Goal: Information Seeking & Learning: Find specific fact

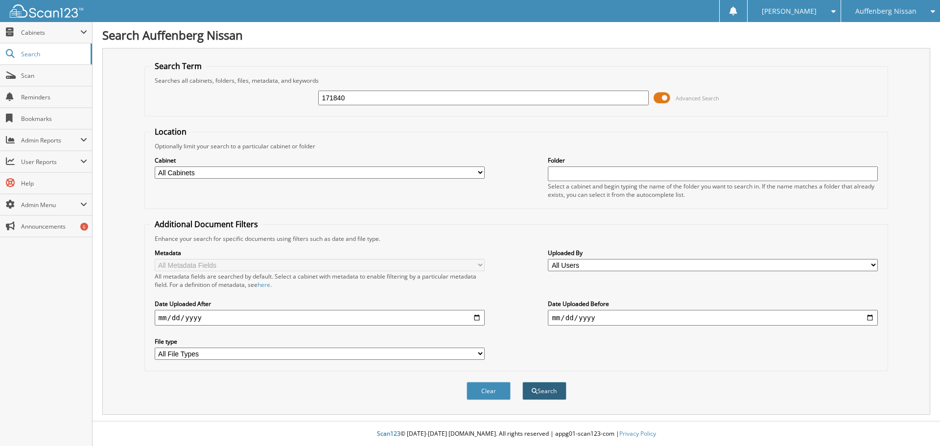
type input "171840"
click at [539, 387] on button "Search" at bounding box center [545, 391] width 44 height 18
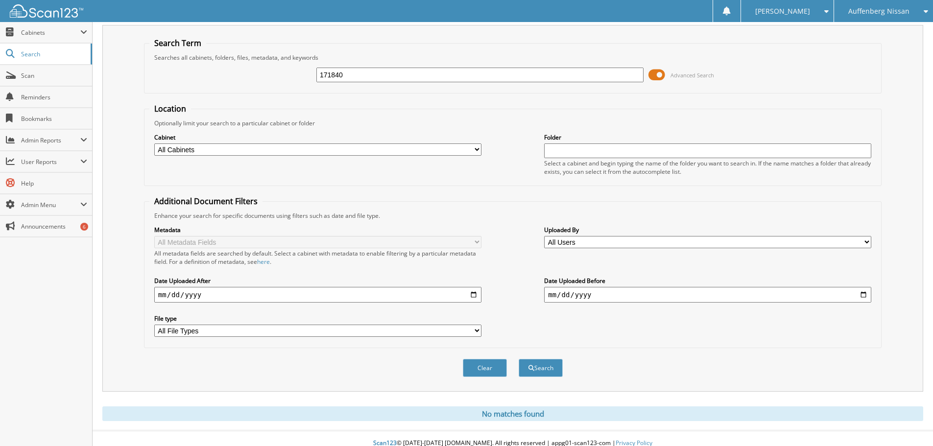
scroll to position [33, 0]
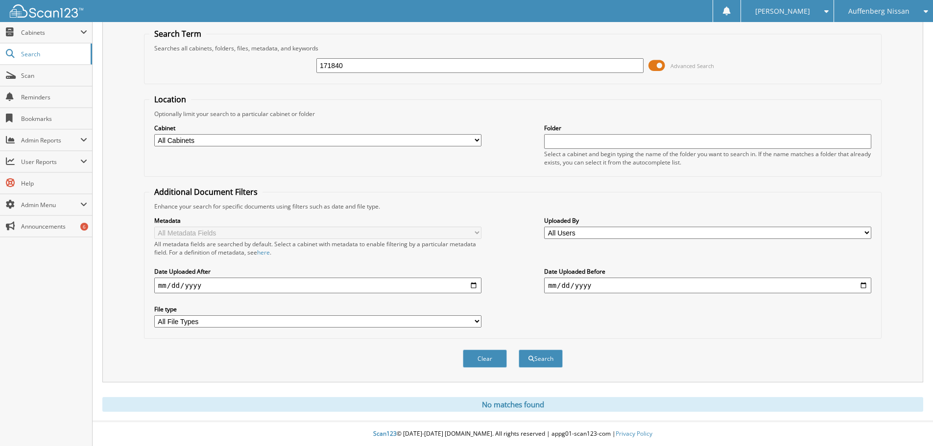
click at [860, 16] on div "Auffenberg Nissan" at bounding box center [883, 11] width 89 height 22
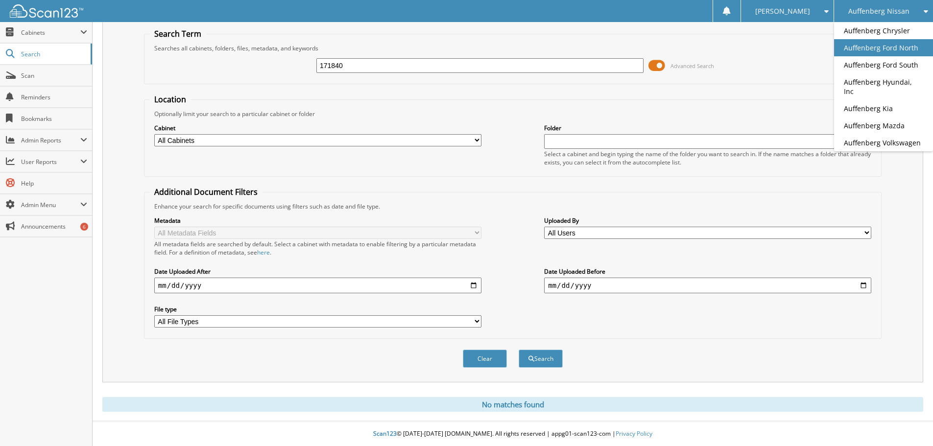
click at [872, 44] on link "Auffenberg Ford North" at bounding box center [883, 47] width 99 height 17
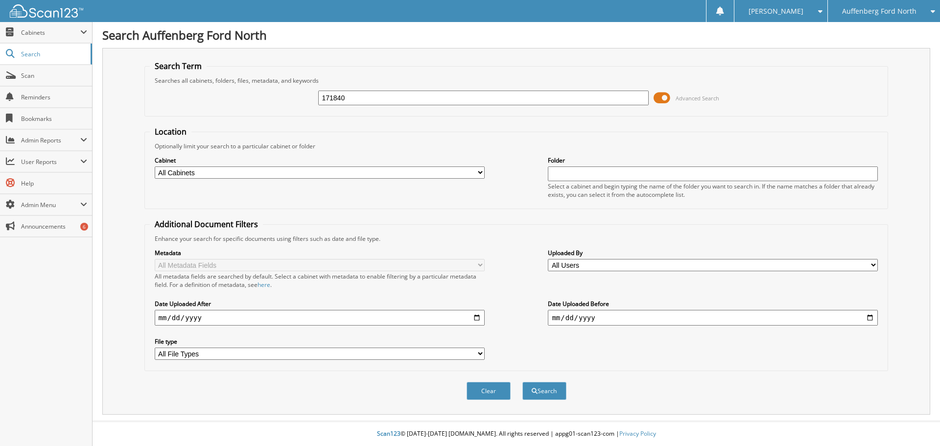
type input "171840"
click at [523, 382] on button "Search" at bounding box center [545, 391] width 44 height 18
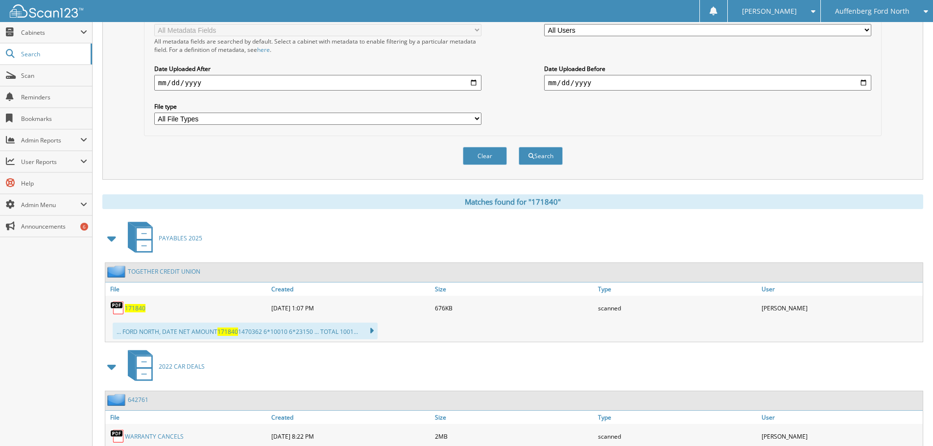
scroll to position [294, 0]
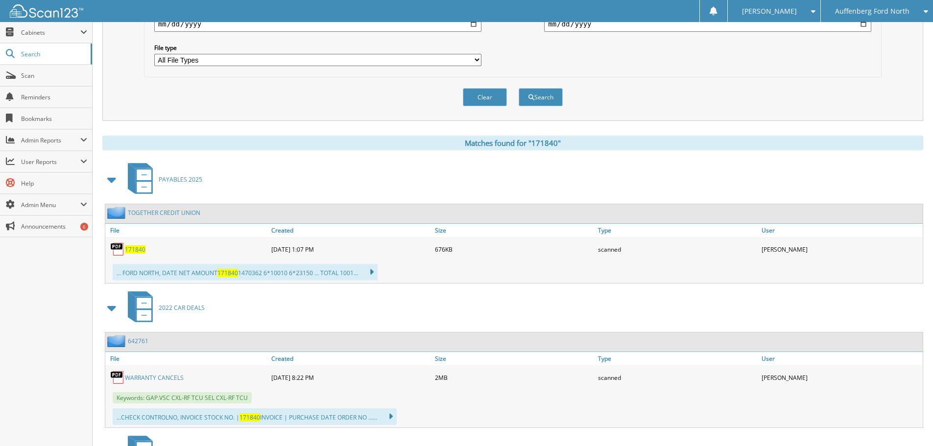
click at [141, 250] on span "171840" at bounding box center [135, 249] width 21 height 8
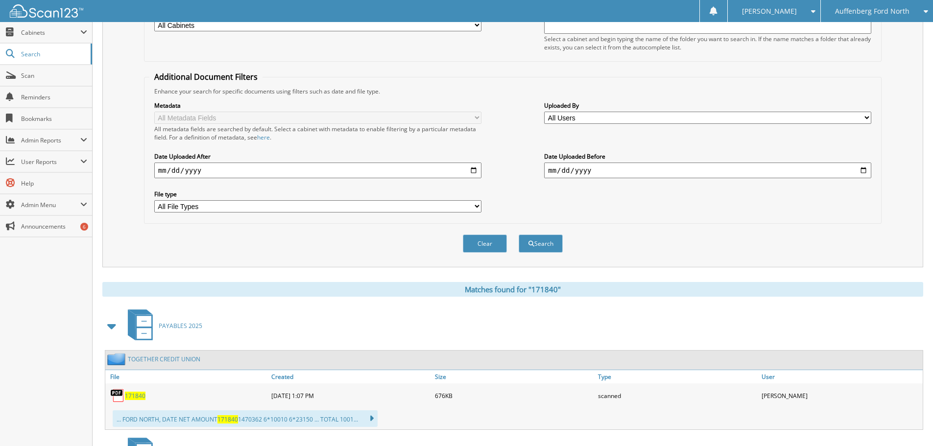
scroll to position [0, 0]
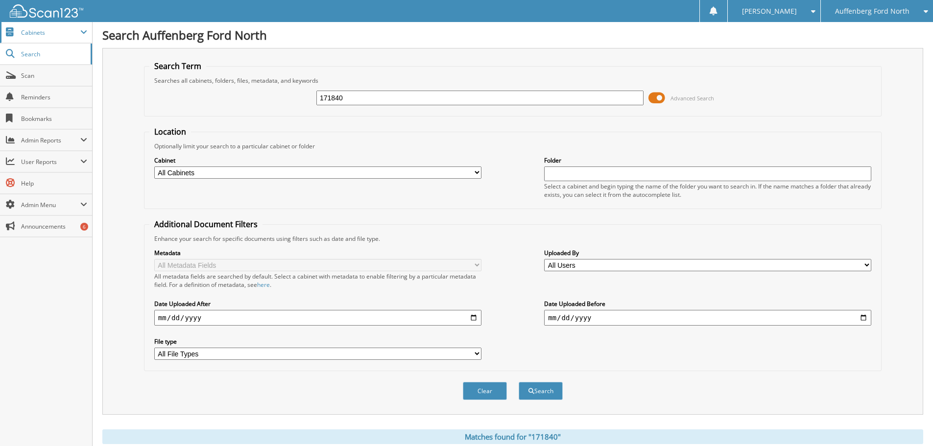
click at [33, 36] on span "Cabinets" at bounding box center [50, 32] width 59 height 8
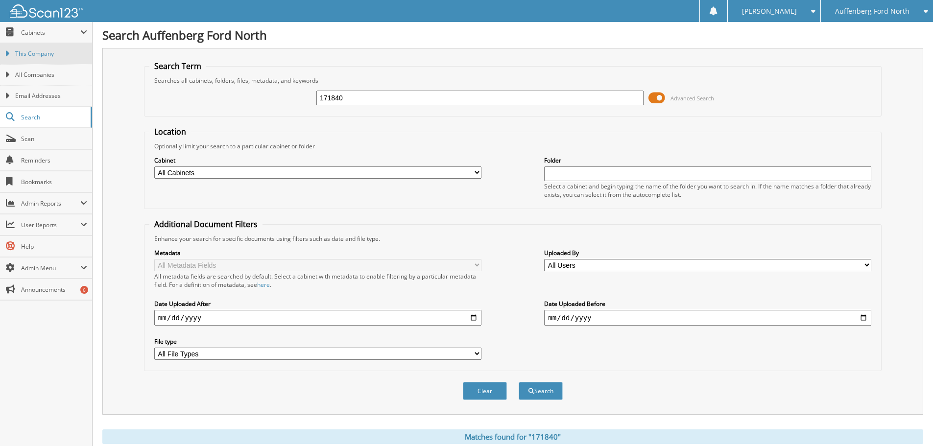
click at [37, 54] on span "This Company" at bounding box center [51, 53] width 72 height 9
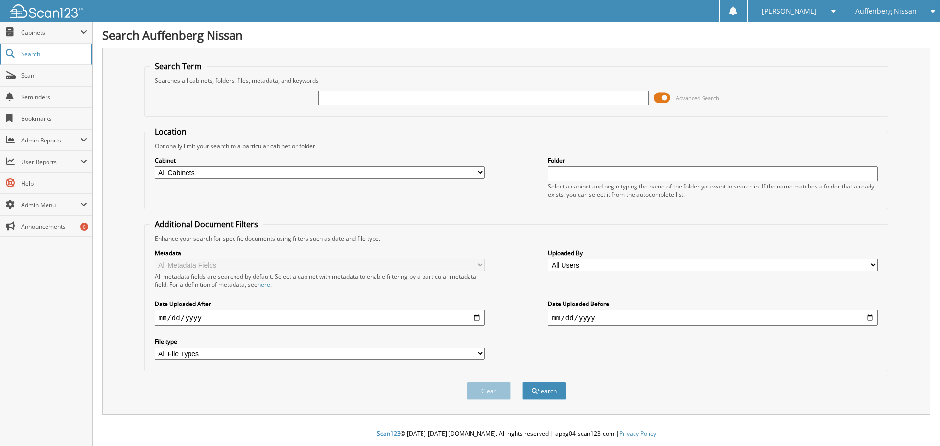
click at [30, 52] on span "Search" at bounding box center [53, 54] width 65 height 8
click at [52, 34] on span "Cabinets" at bounding box center [50, 32] width 59 height 8
click at [48, 29] on span "Cabinets" at bounding box center [50, 32] width 59 height 8
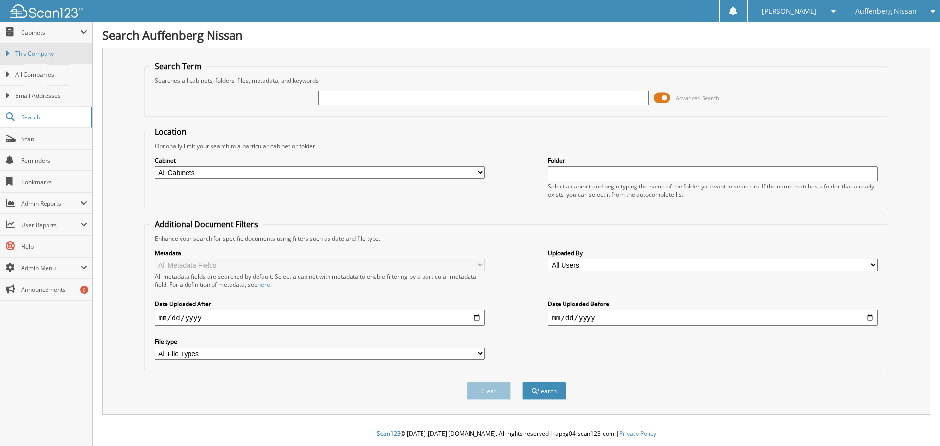
click at [42, 52] on span "This Company" at bounding box center [51, 53] width 72 height 9
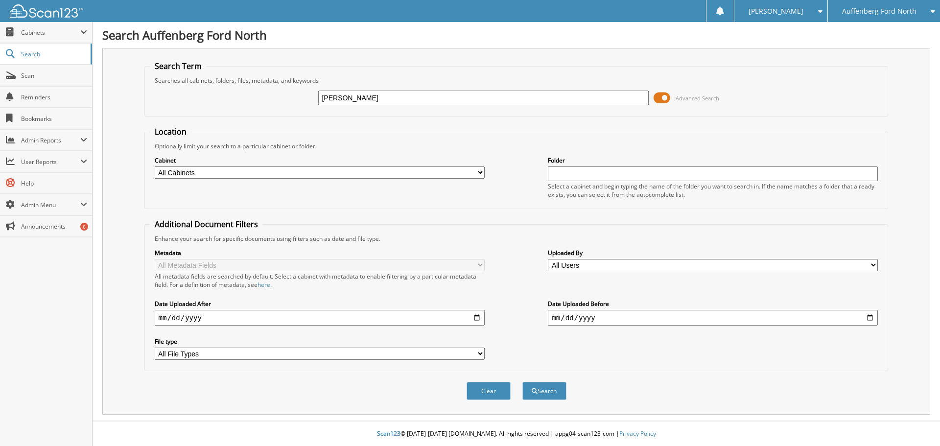
type input "[PERSON_NAME]"
click at [523, 382] on button "Search" at bounding box center [545, 391] width 44 height 18
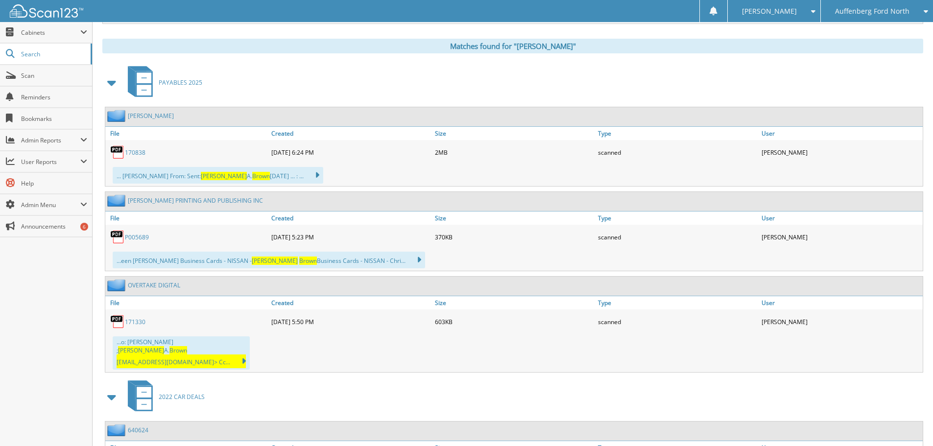
scroll to position [392, 0]
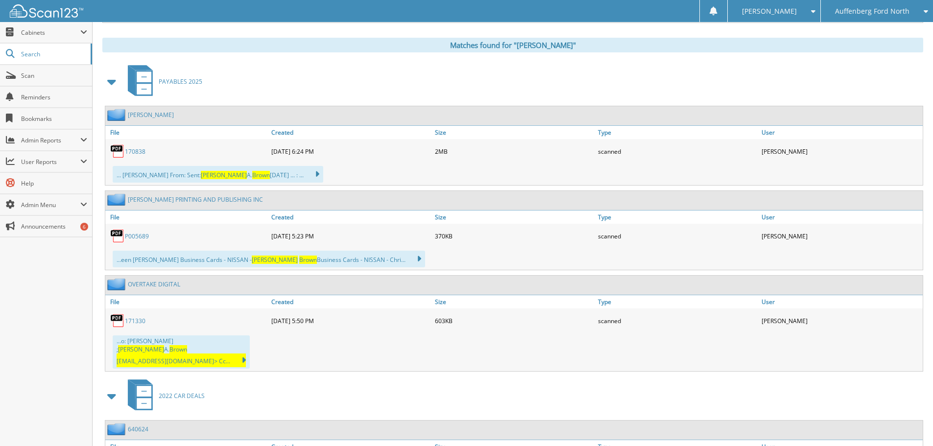
click at [134, 152] on link "170838" at bounding box center [135, 151] width 21 height 8
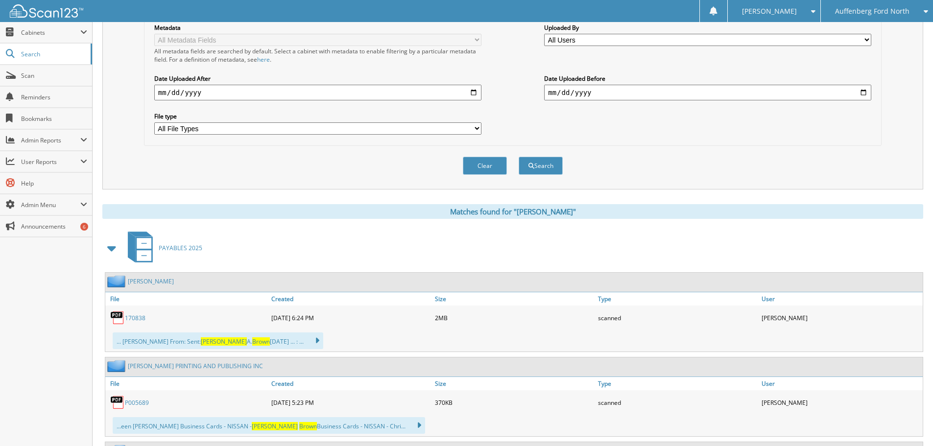
scroll to position [0, 0]
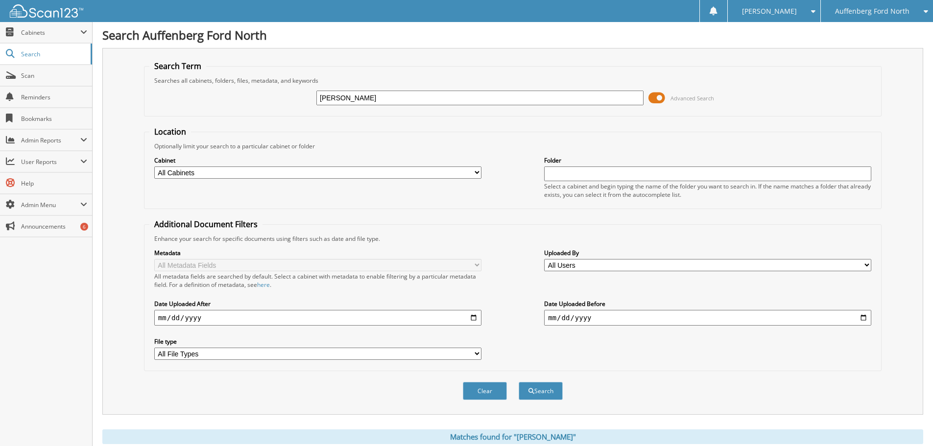
click at [862, 8] on span "Auffenberg Ford North" at bounding box center [872, 11] width 74 height 6
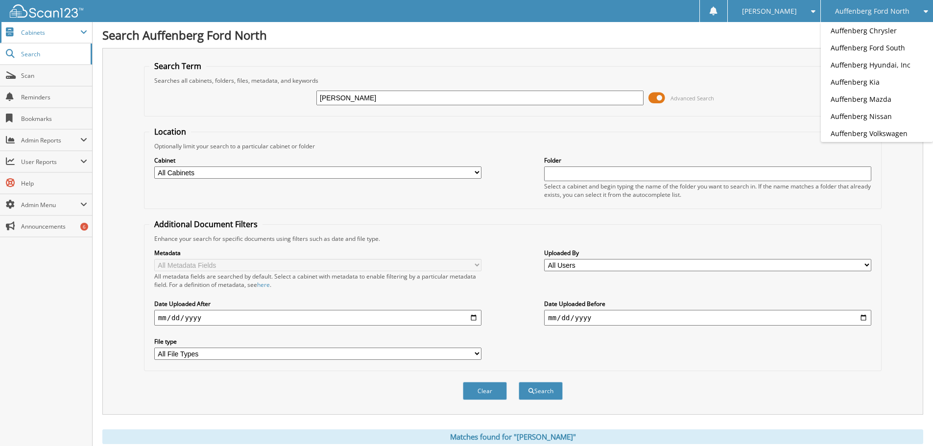
click at [39, 32] on span "Cabinets" at bounding box center [50, 32] width 59 height 8
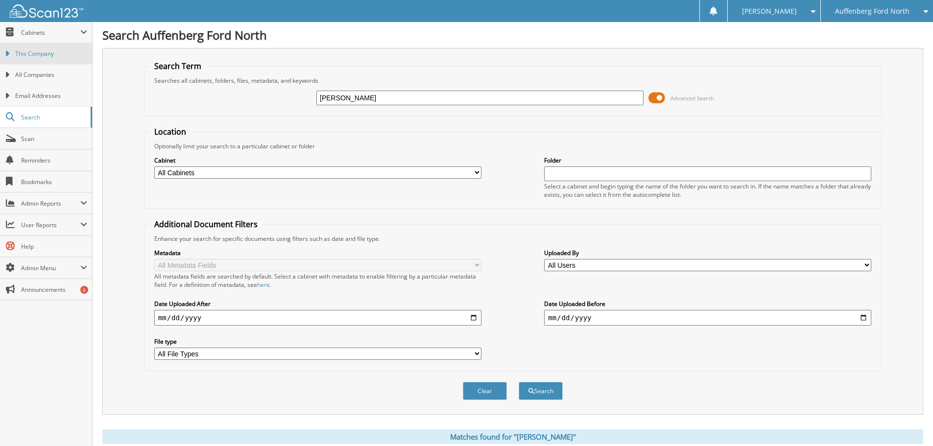
click at [38, 53] on span "This Company" at bounding box center [51, 53] width 72 height 9
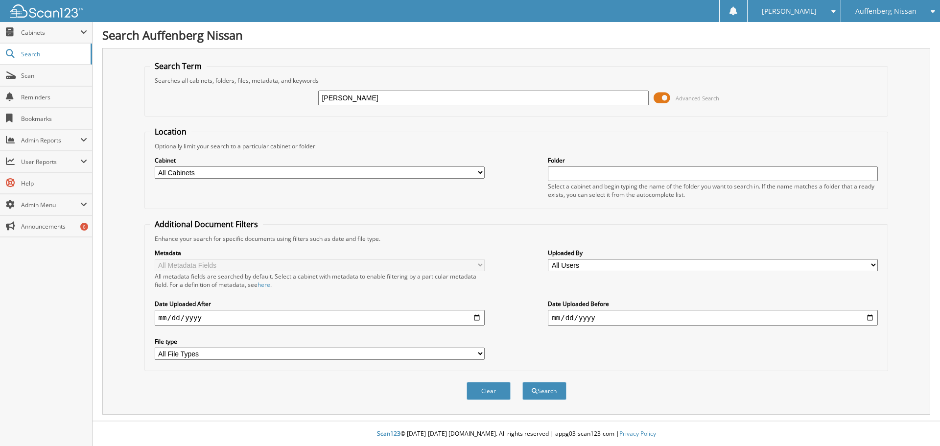
type input "MURIEL"
click at [523, 382] on button "Search" at bounding box center [545, 391] width 44 height 18
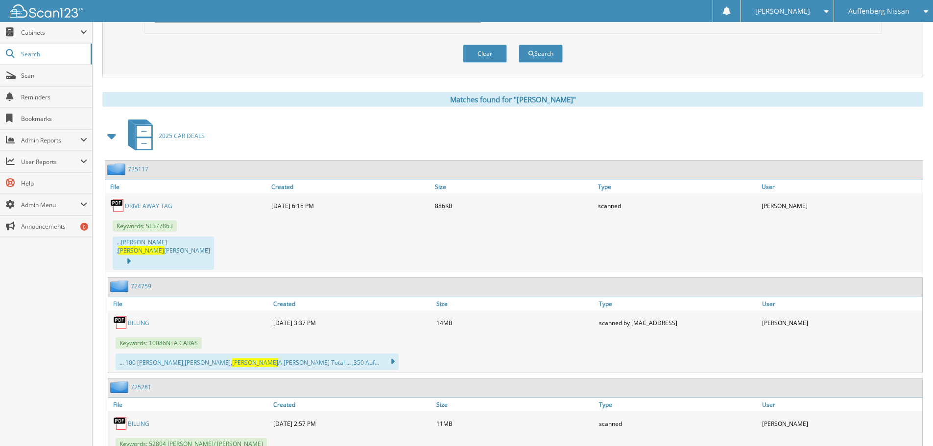
scroll to position [343, 0]
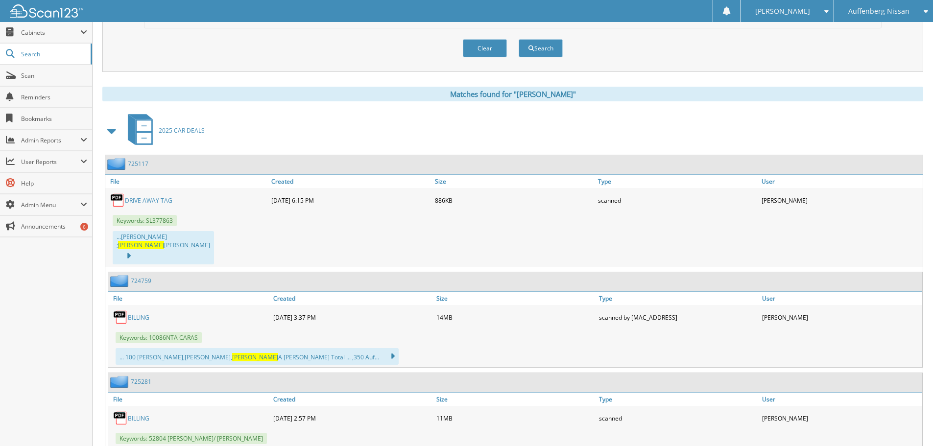
click at [160, 203] on link "DRIVE AWAY TAG" at bounding box center [149, 200] width 48 height 8
click at [140, 313] on link "BILLING" at bounding box center [139, 317] width 22 height 8
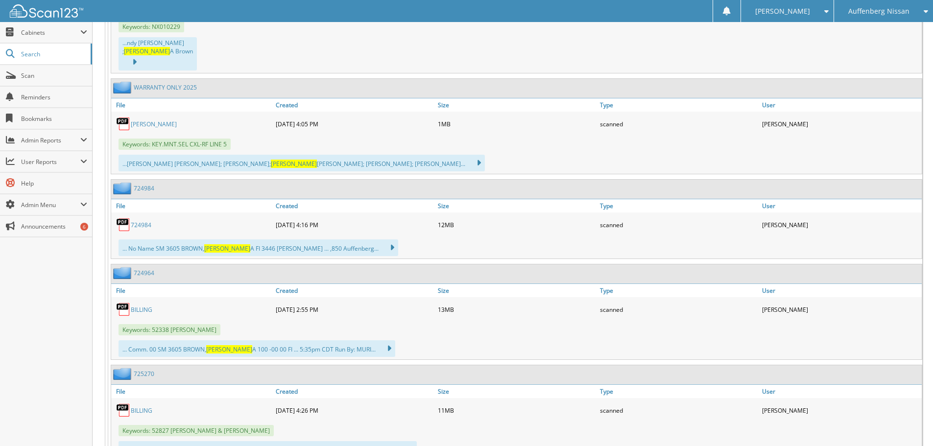
scroll to position [1323, 0]
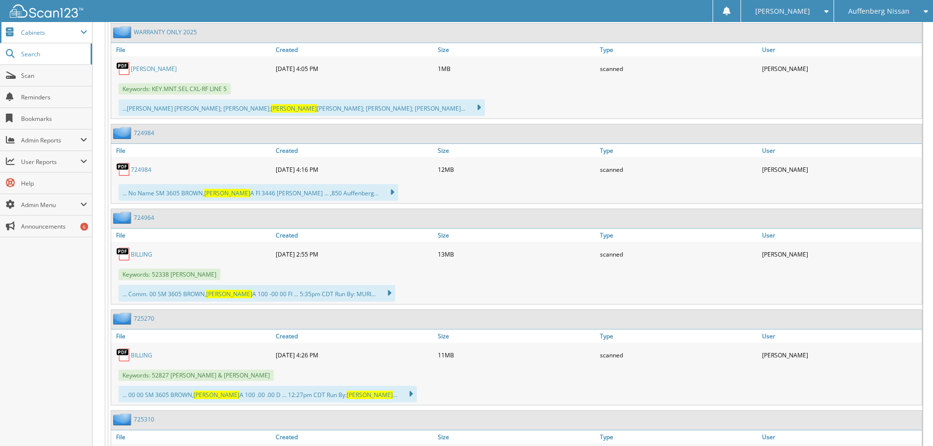
click at [38, 30] on span "Cabinets" at bounding box center [50, 32] width 59 height 8
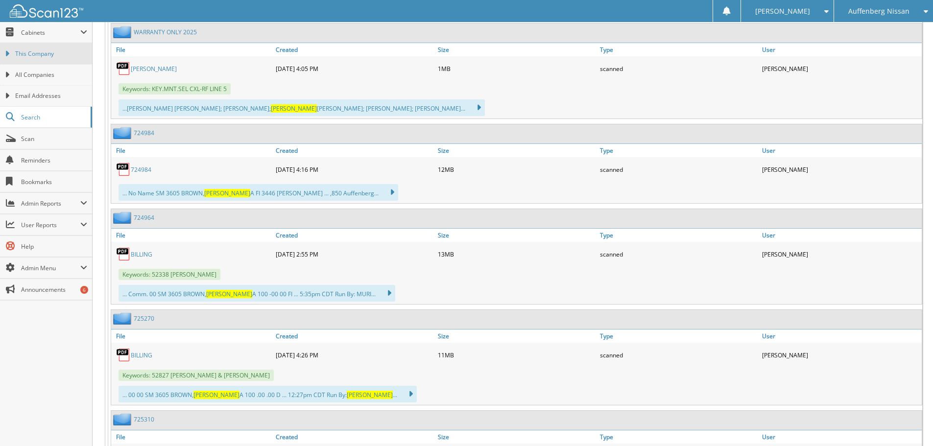
click at [37, 53] on span "This Company" at bounding box center [51, 53] width 72 height 9
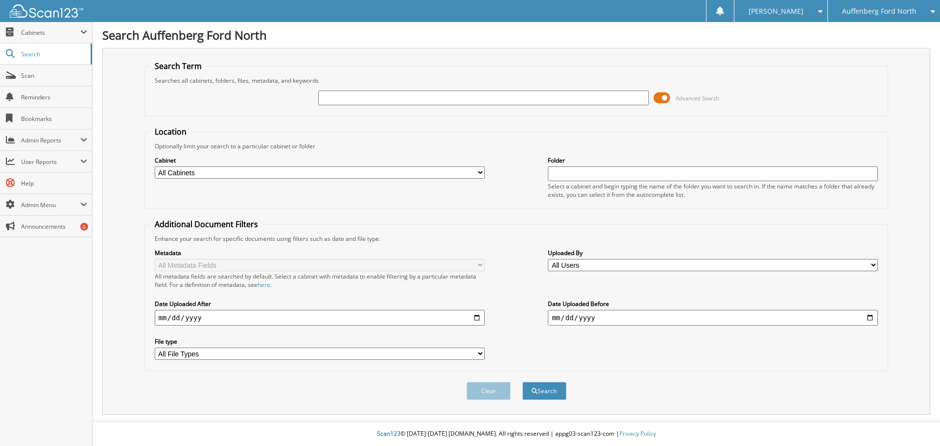
click at [481, 99] on input "text" at bounding box center [483, 98] width 330 height 15
type input "165482"
click at [544, 389] on button "Search" at bounding box center [545, 391] width 44 height 18
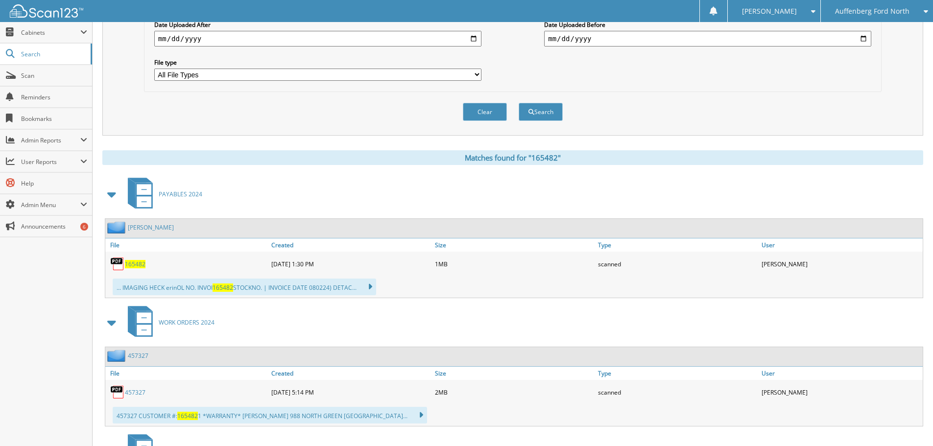
scroll to position [294, 0]
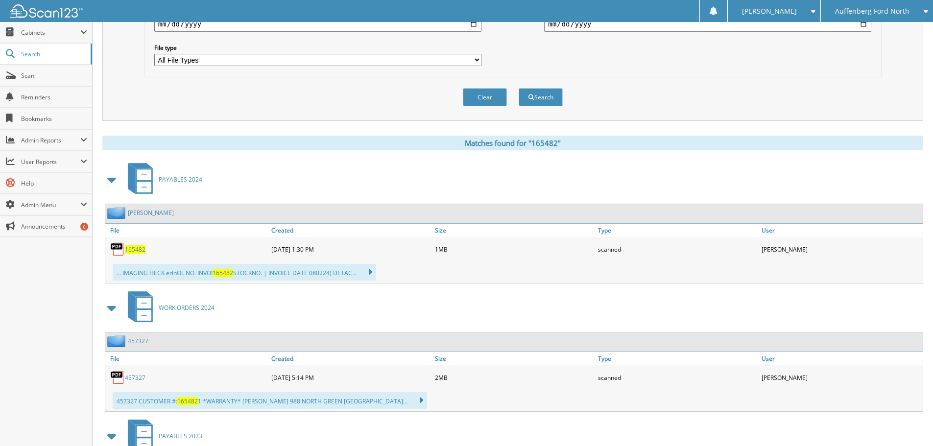
click at [137, 249] on span "165482" at bounding box center [135, 249] width 21 height 8
